Goal: Information Seeking & Learning: Compare options

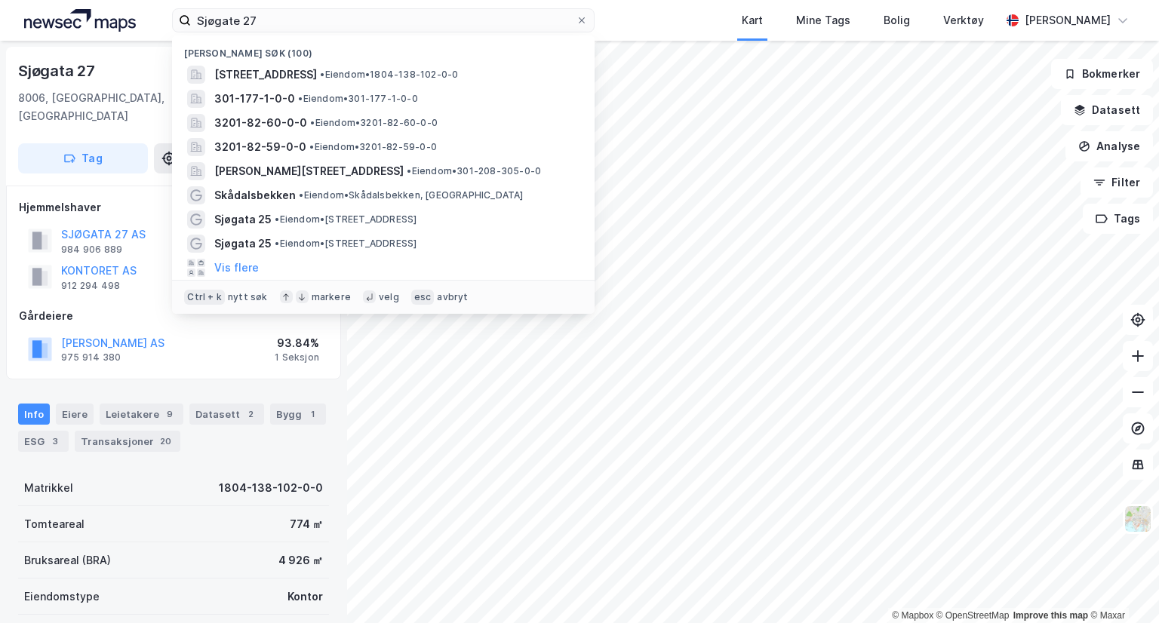
click at [308, 25] on input "Sjøgate 27" at bounding box center [383, 20] width 385 height 23
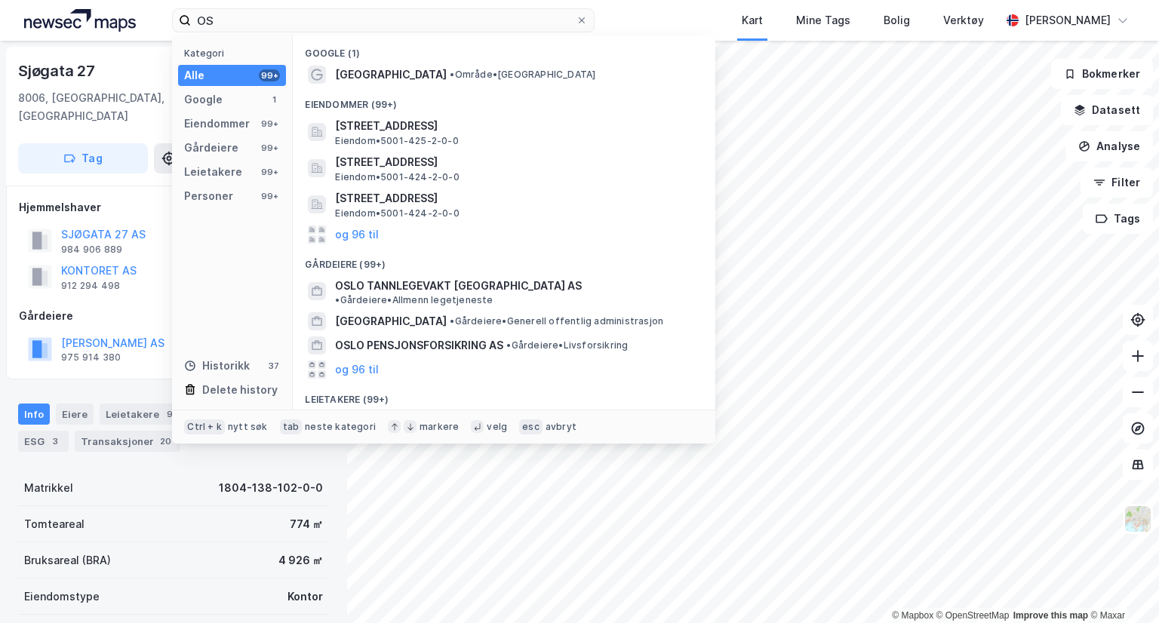
type input "O"
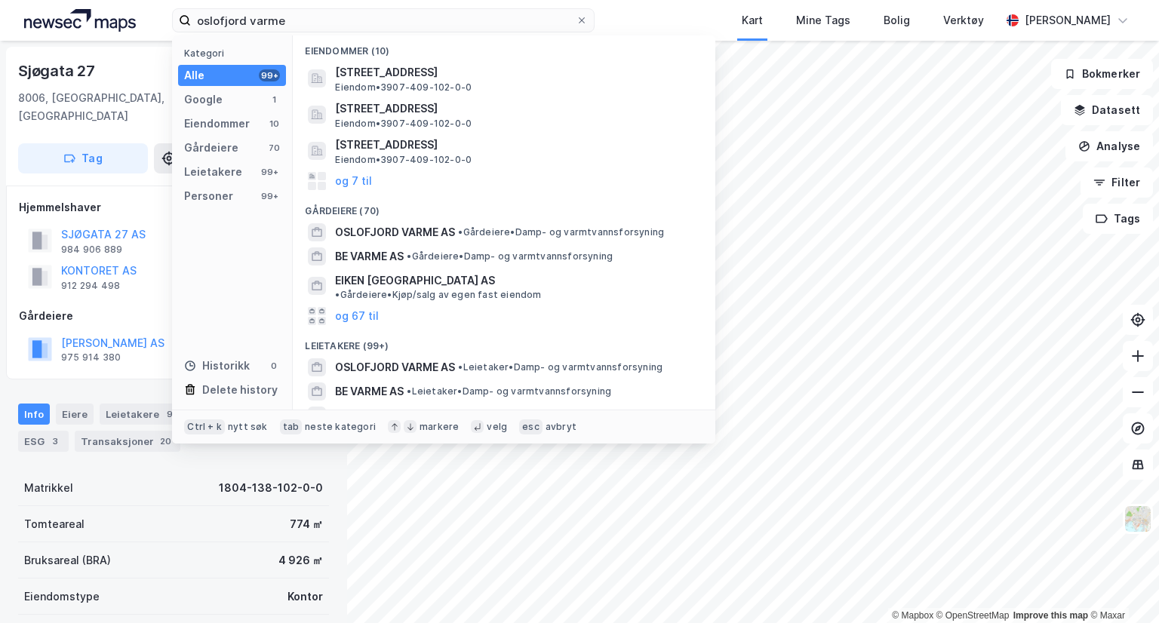
scroll to position [56, 0]
click at [266, 17] on input "oslofjord varme" at bounding box center [383, 20] width 385 height 23
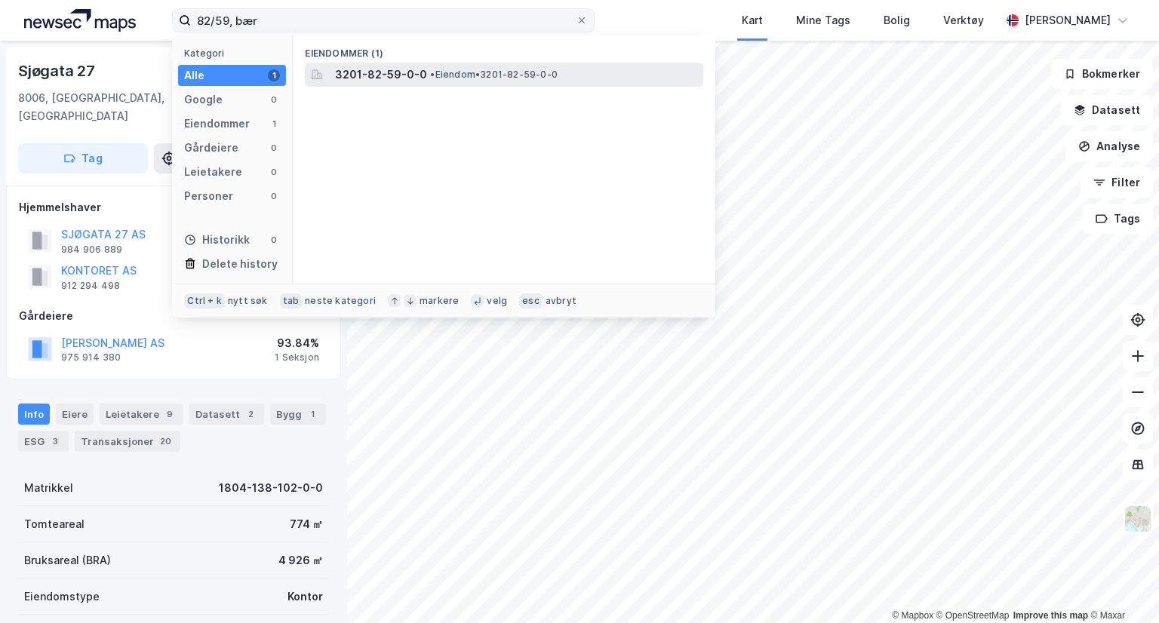
type input "82/59, bær"
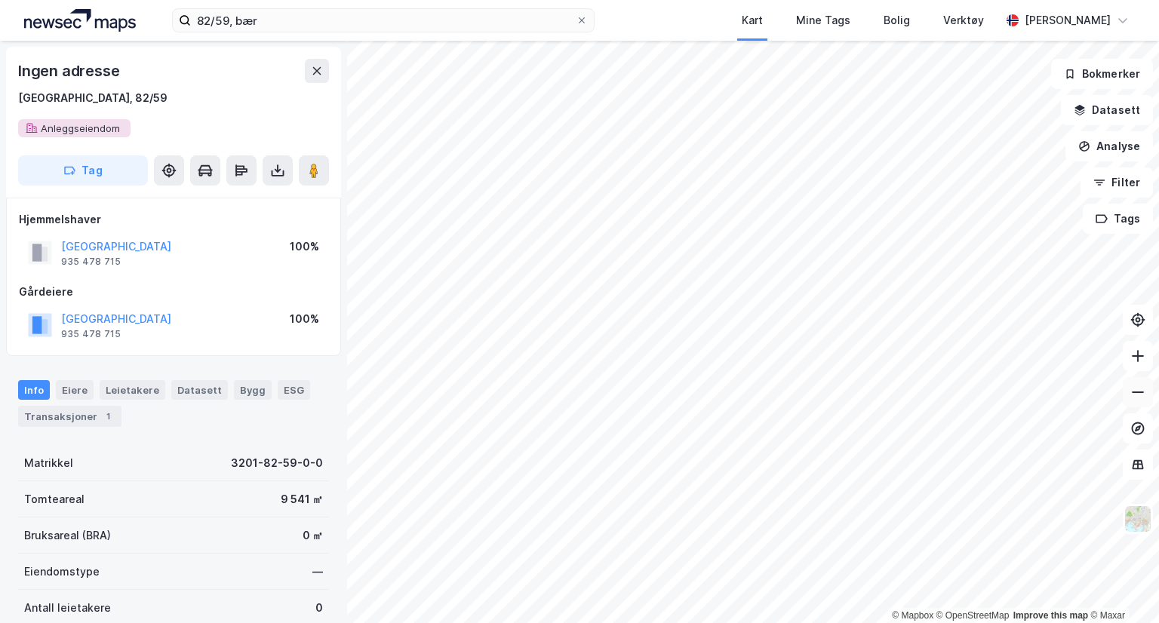
click at [1143, 393] on icon at bounding box center [1137, 392] width 15 height 15
